Goal: Task Accomplishment & Management: Use online tool/utility

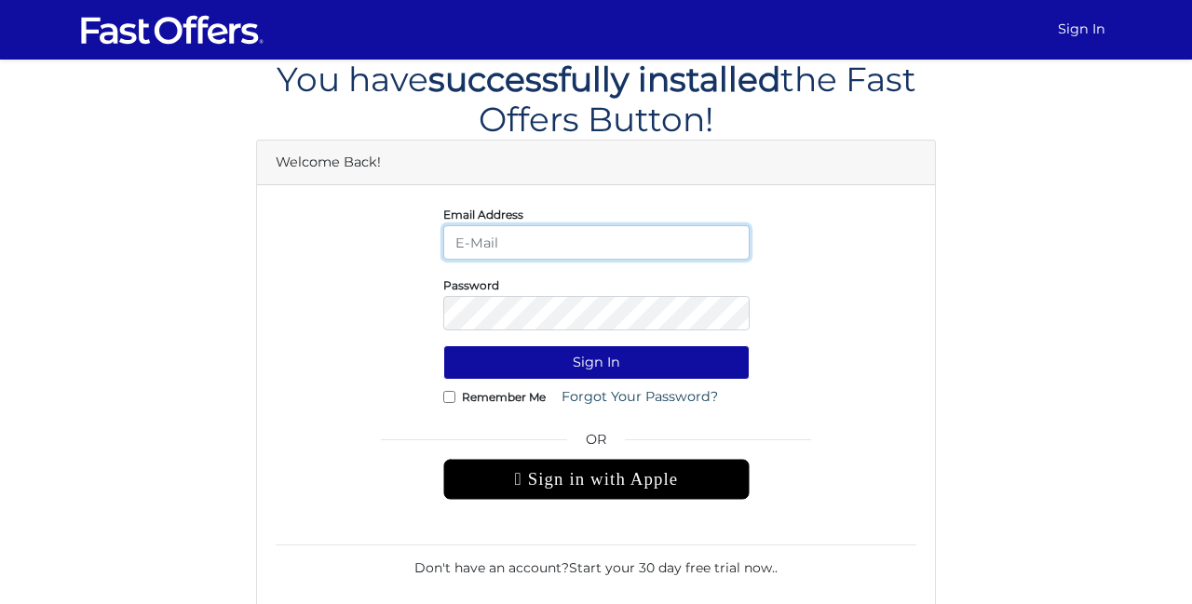
click at [523, 236] on input "email" at bounding box center [596, 242] width 306 height 34
type input "ingpaulrealtor@gmail.com"
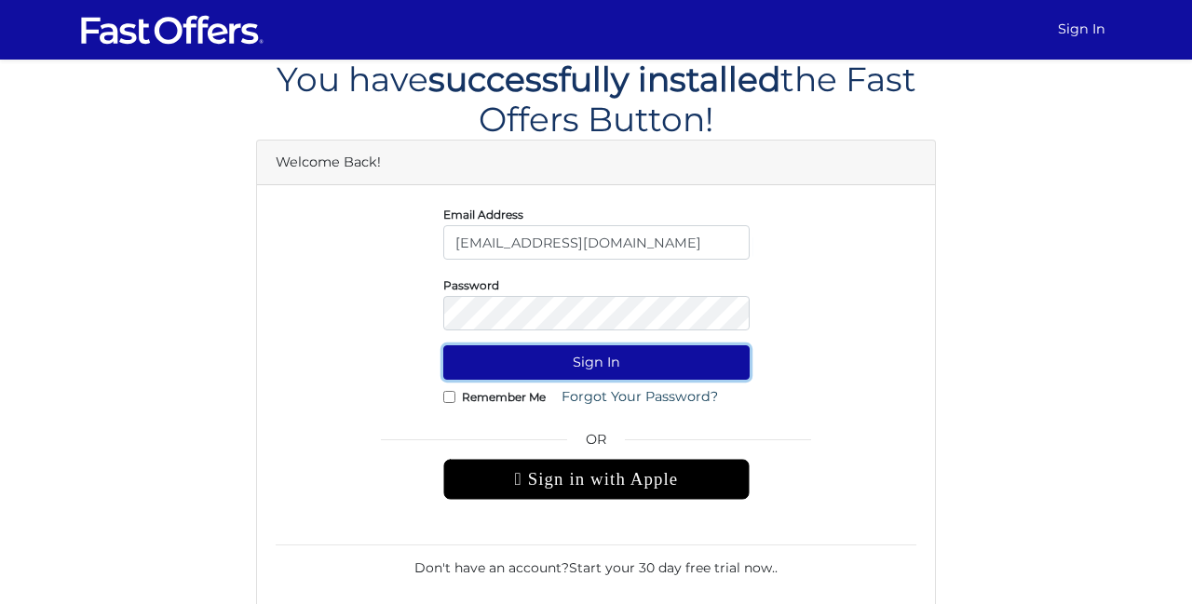
click at [578, 371] on button "Sign In" at bounding box center [596, 362] width 306 height 34
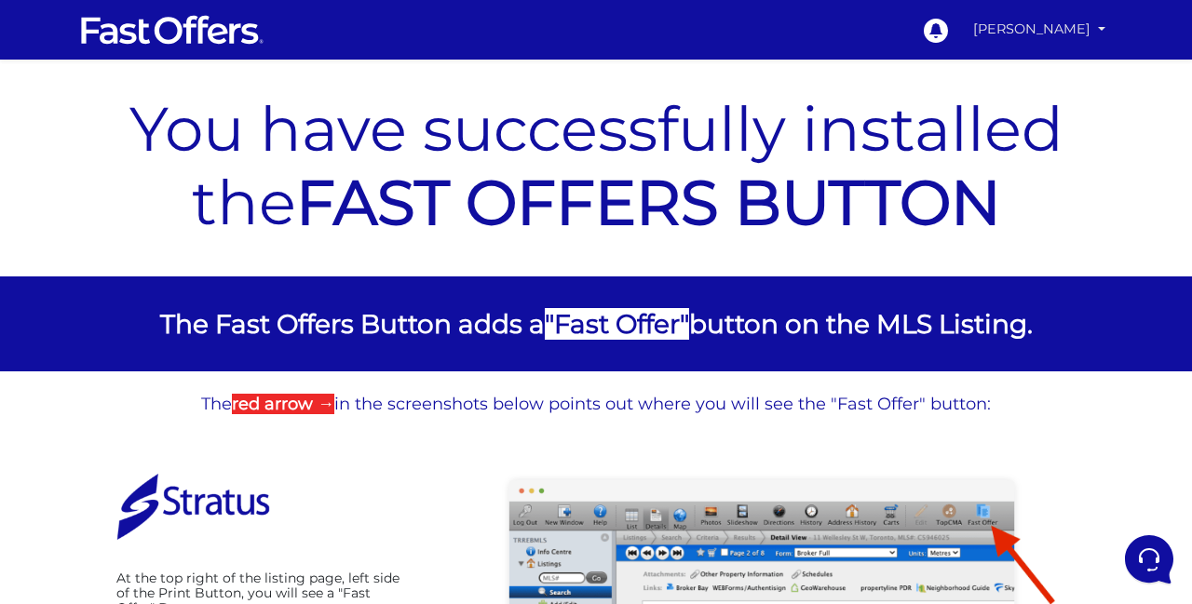
click at [1075, 34] on link "[PERSON_NAME]" at bounding box center [1039, 29] width 147 height 36
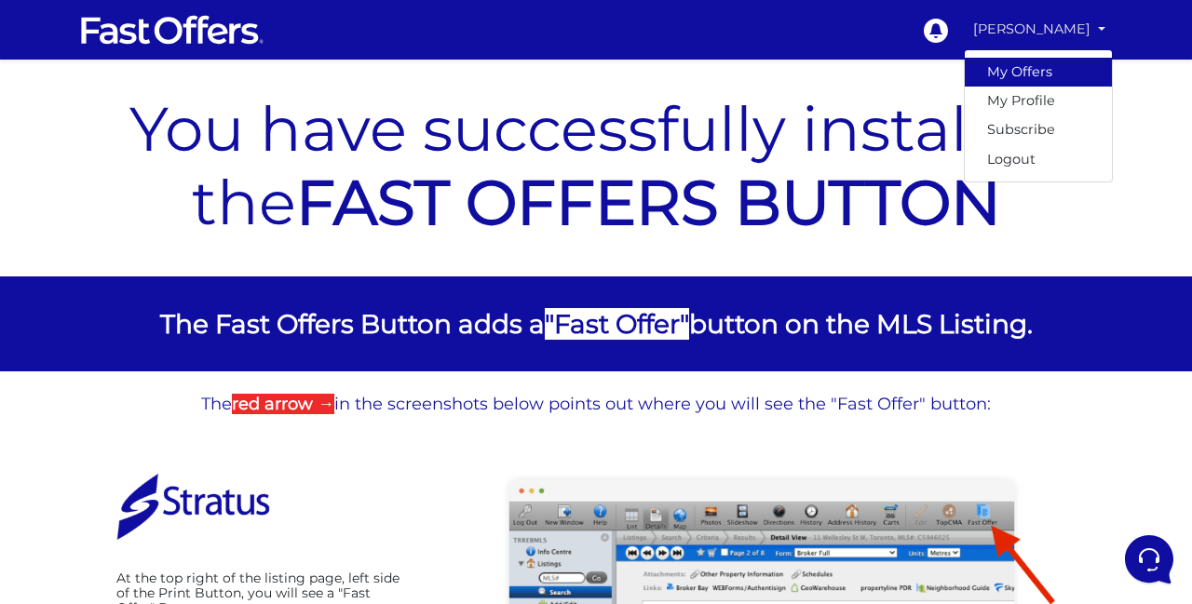
click at [1023, 74] on link "My Offers" at bounding box center [1038, 72] width 147 height 29
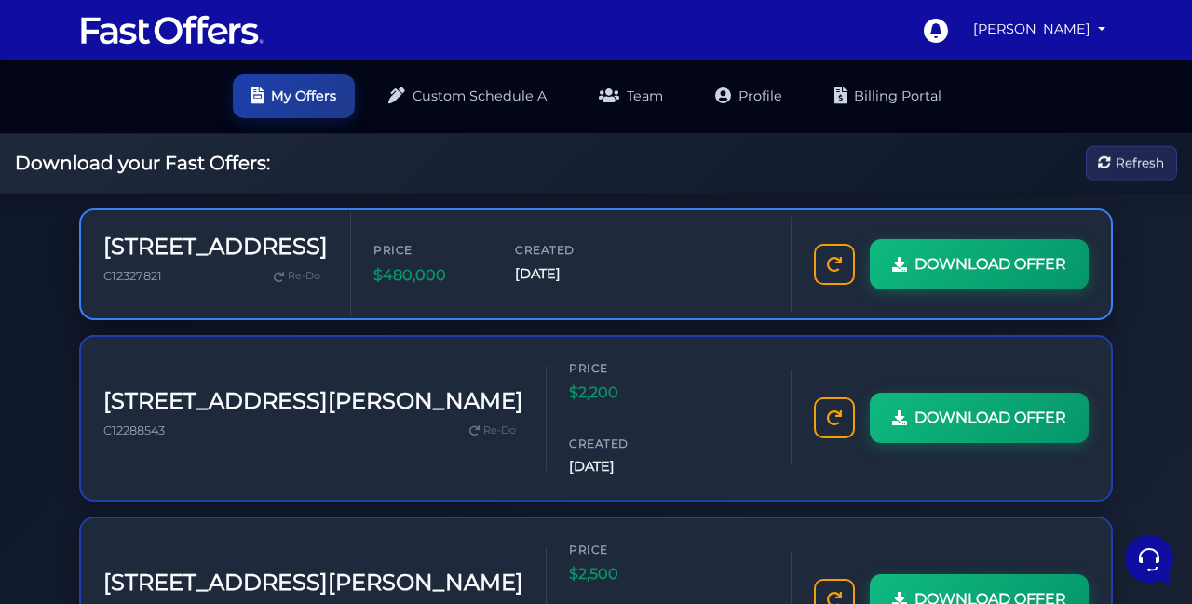
click at [635, 266] on div "Price $480,000 Created [DATE]" at bounding box center [570, 264] width 395 height 46
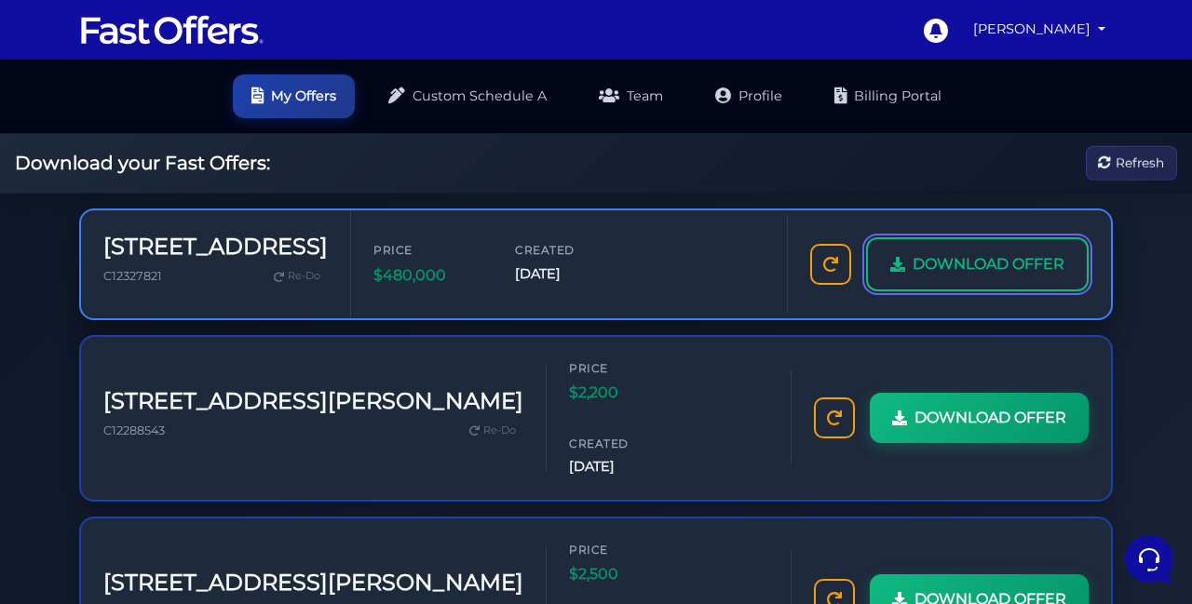
click at [970, 258] on span "DOWNLOAD OFFER" at bounding box center [989, 264] width 152 height 24
